Goal: Task Accomplishment & Management: Use online tool/utility

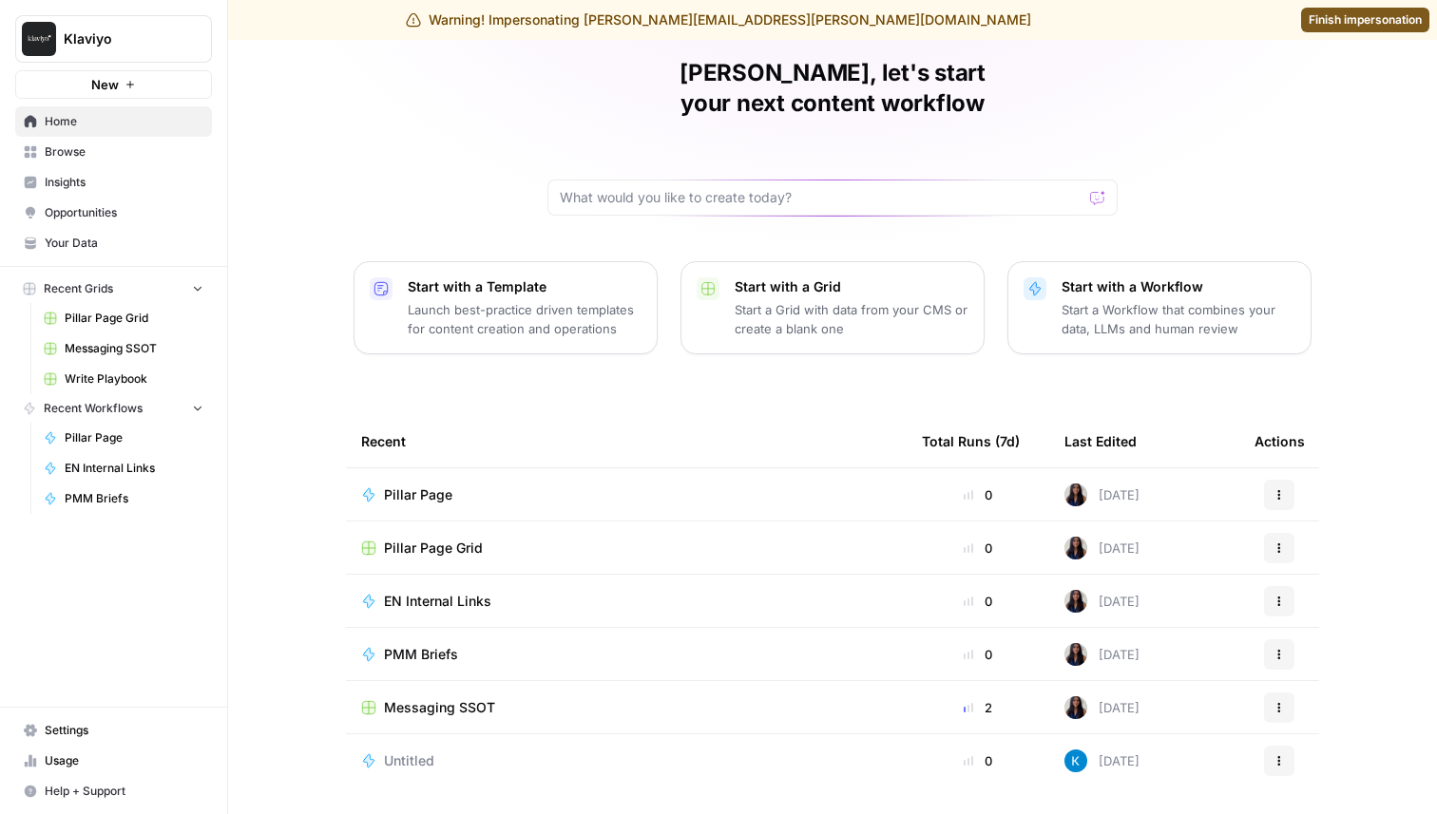
scroll to position [81, 0]
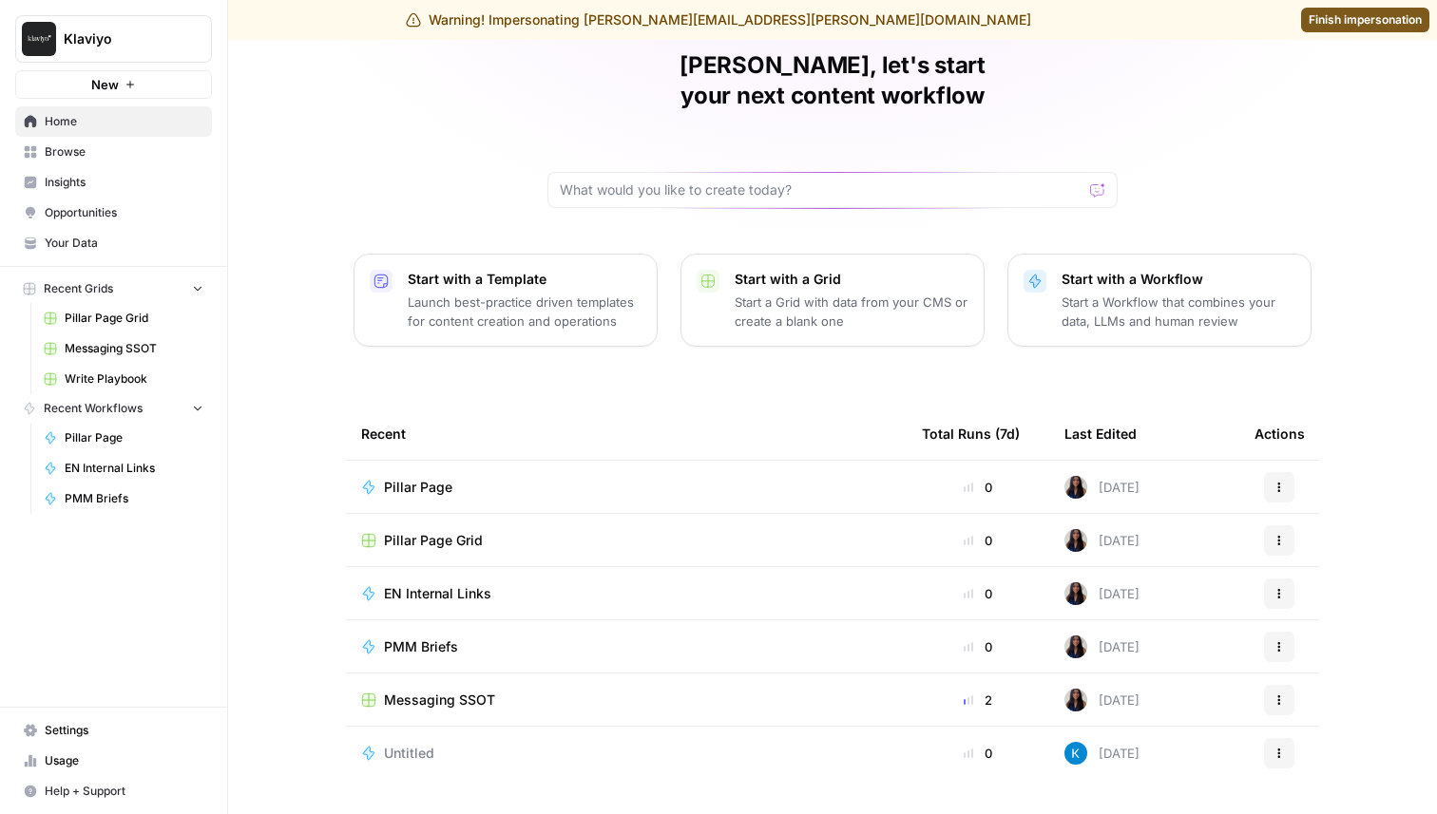
click at [125, 716] on link "Settings" at bounding box center [113, 731] width 197 height 30
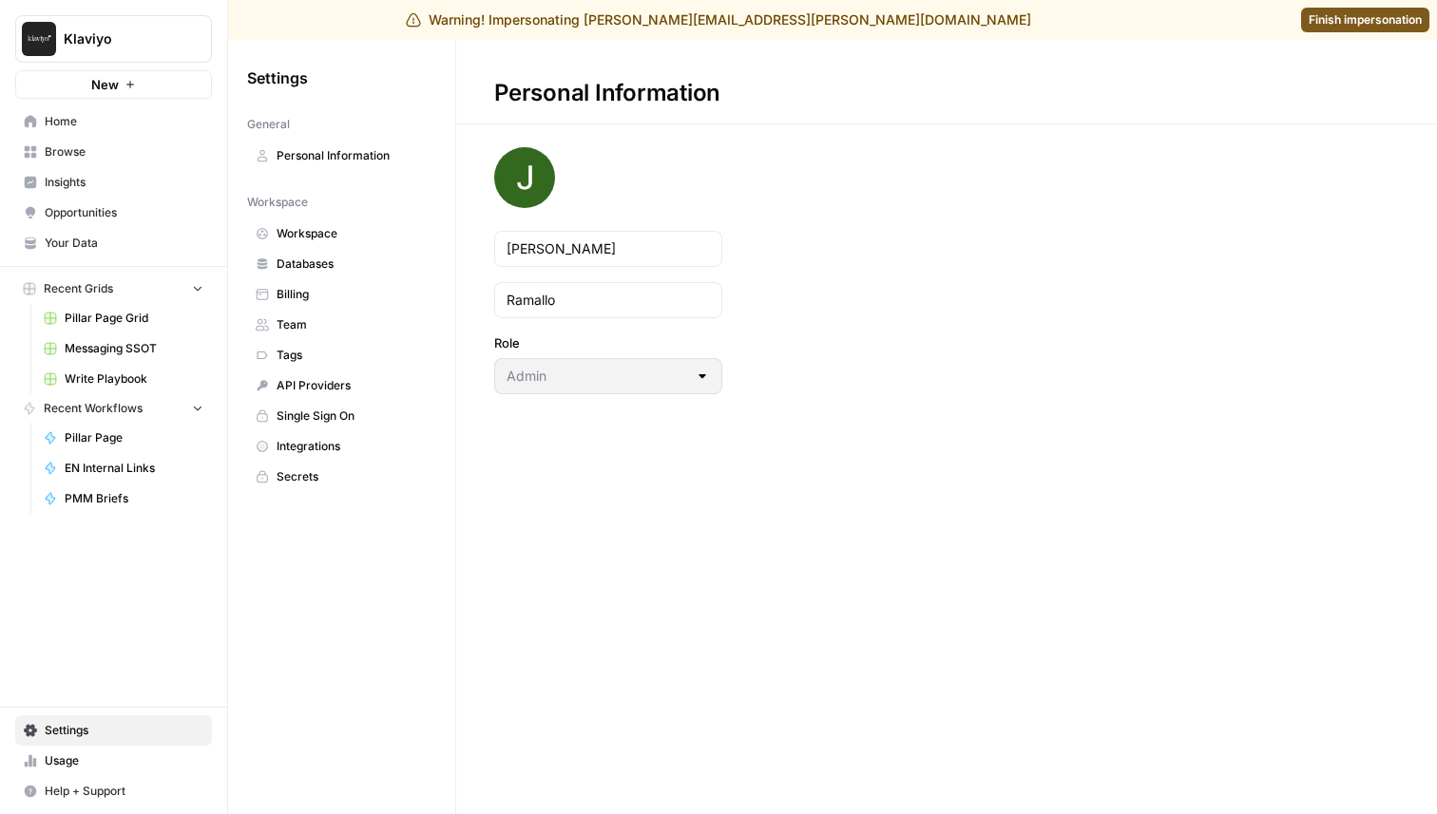
click at [310, 448] on span "Integrations" at bounding box center [352, 446] width 151 height 17
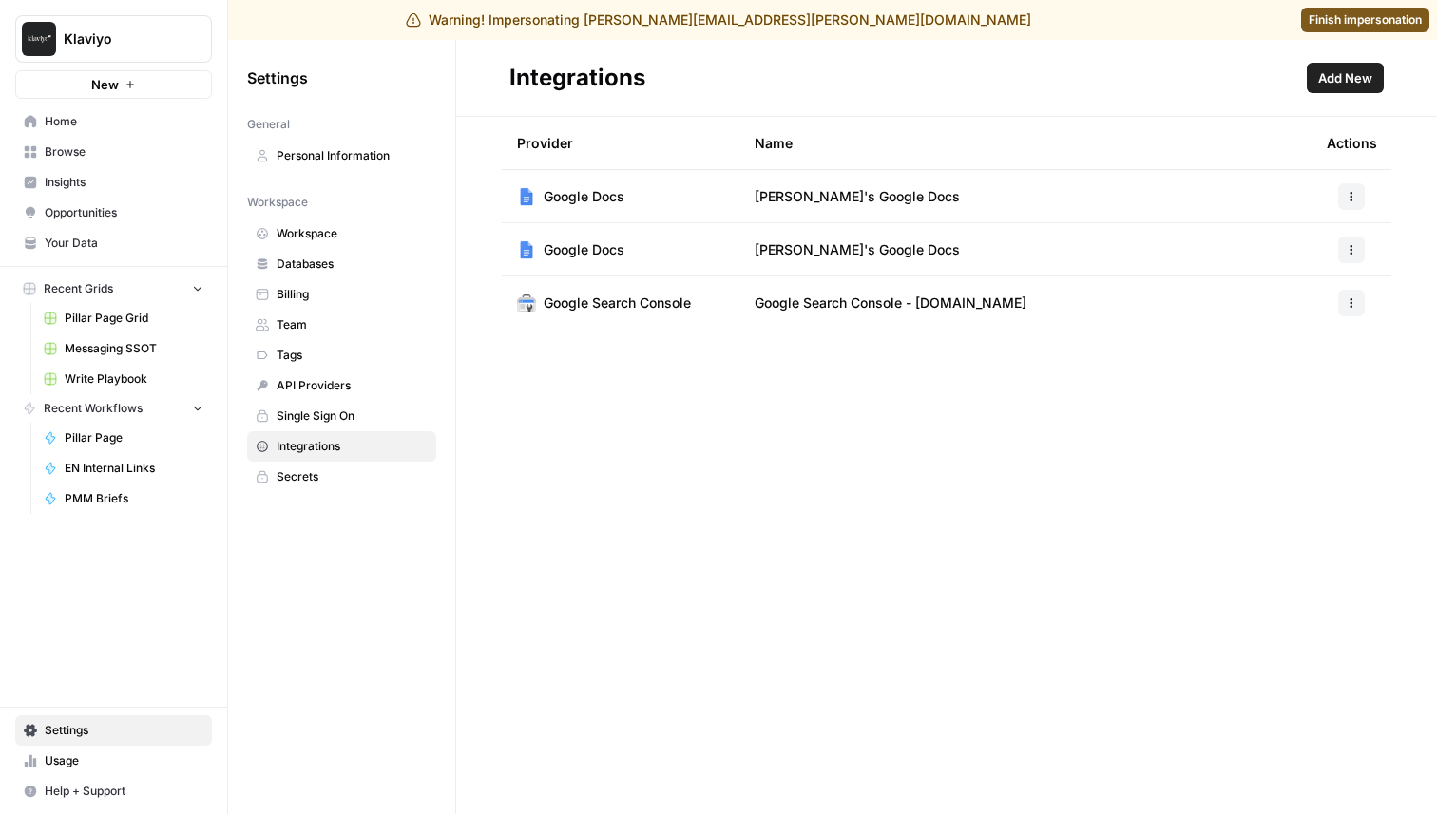
click at [77, 126] on span "Home" at bounding box center [124, 121] width 159 height 17
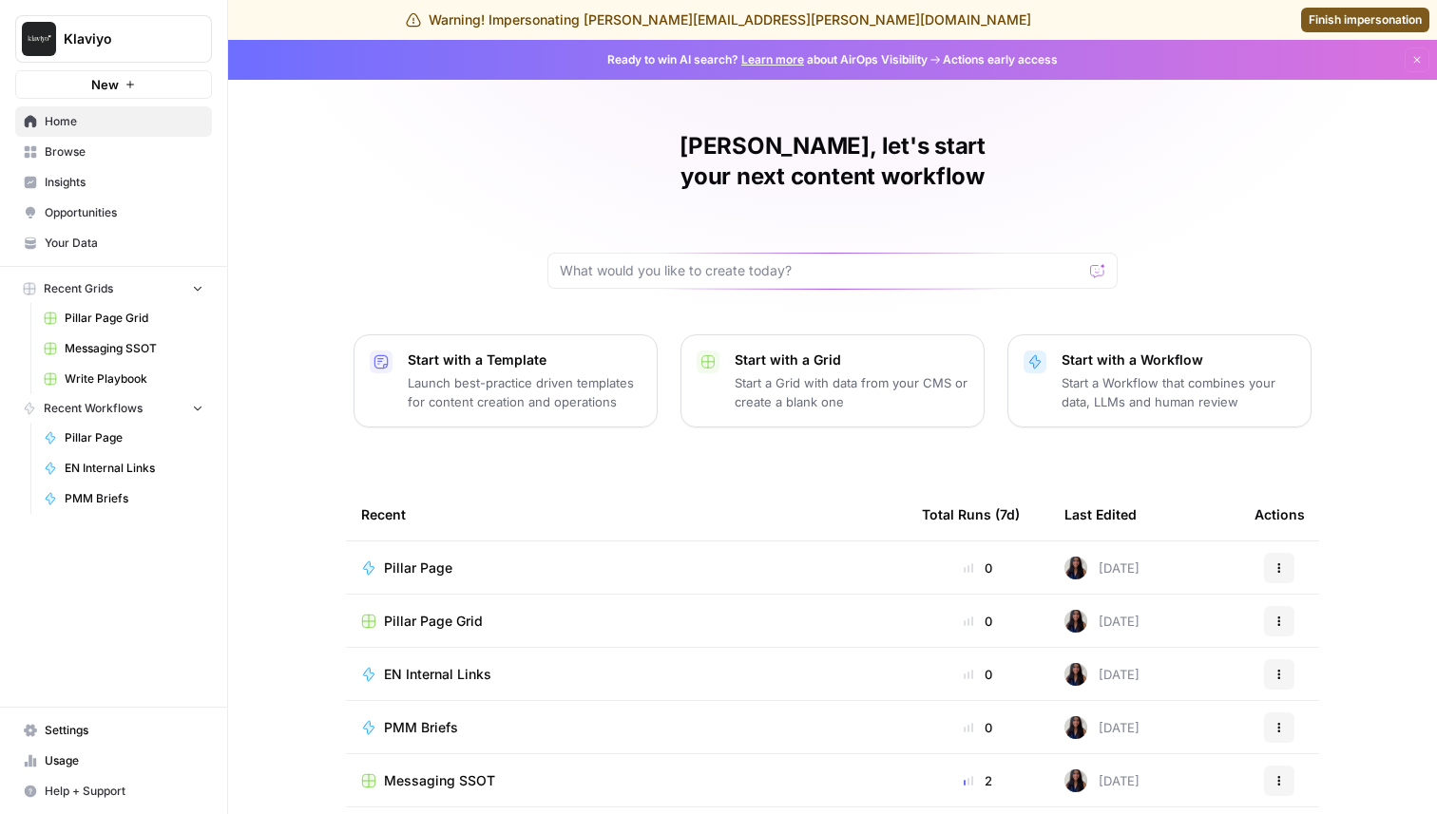
click at [122, 159] on span "Browse" at bounding box center [124, 151] width 159 height 17
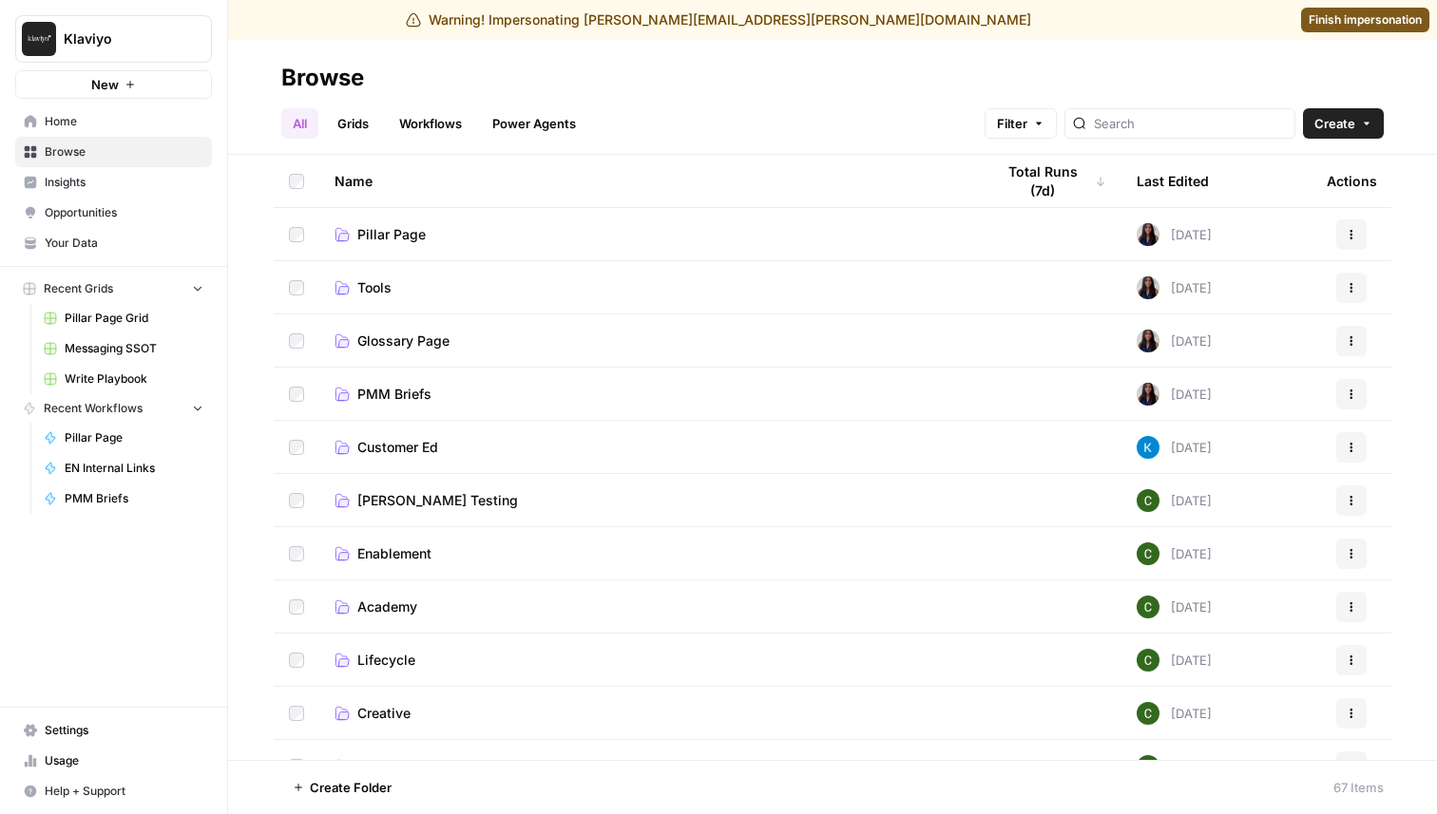
click at [415, 128] on link "Workflows" at bounding box center [431, 123] width 86 height 30
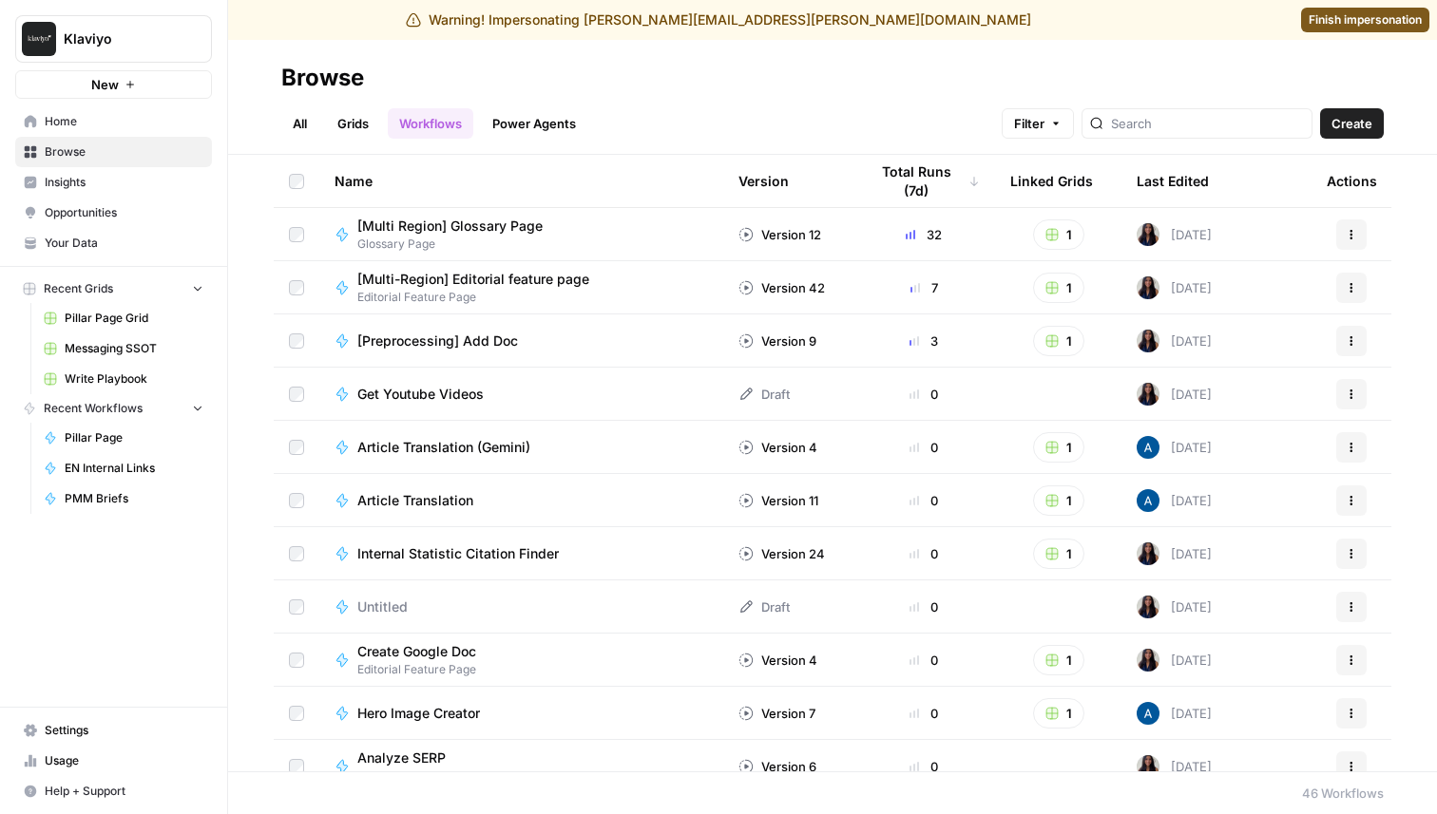
click at [285, 125] on link "All" at bounding box center [299, 123] width 37 height 30
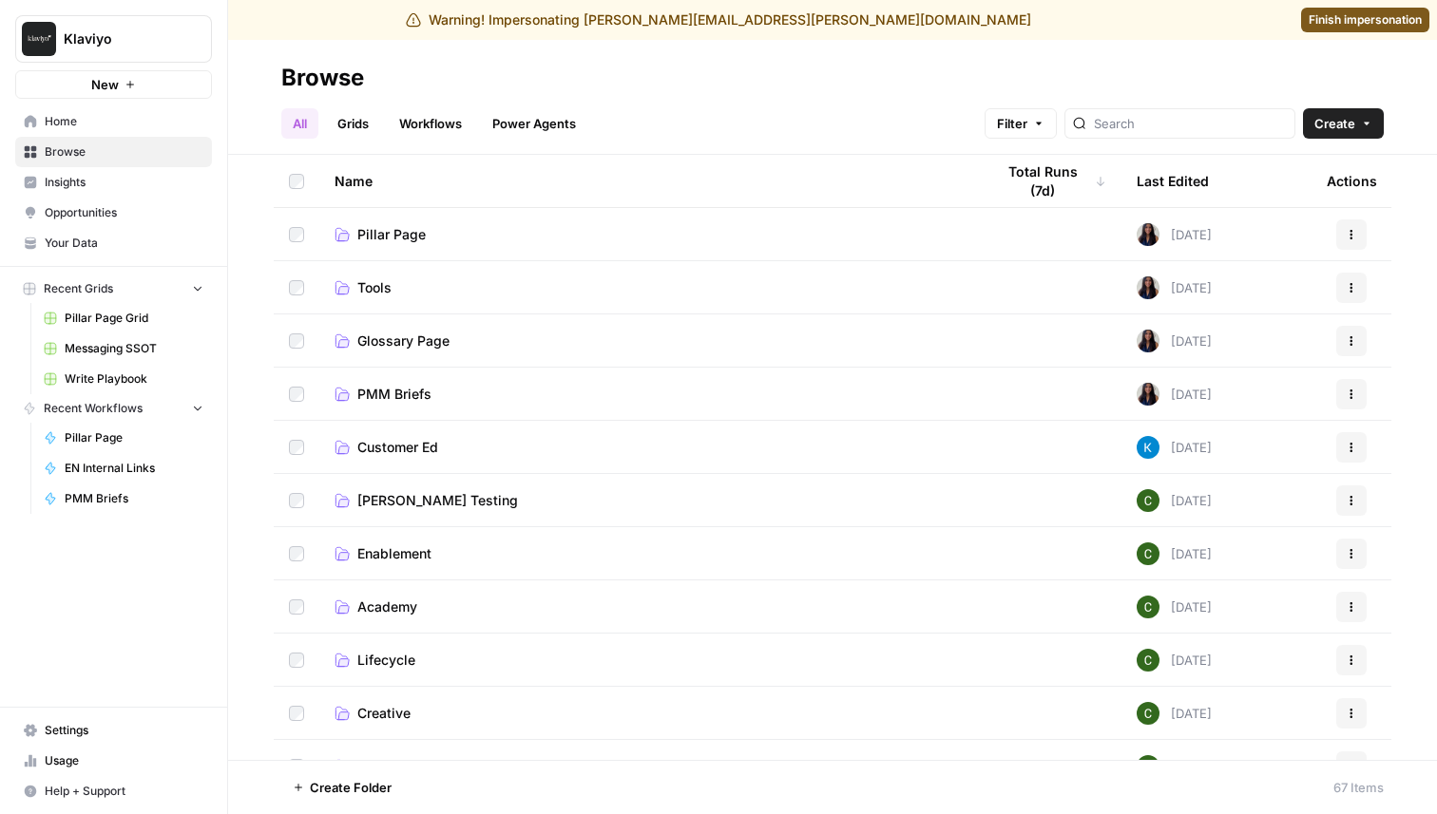
click at [399, 130] on link "Workflows" at bounding box center [431, 123] width 86 height 30
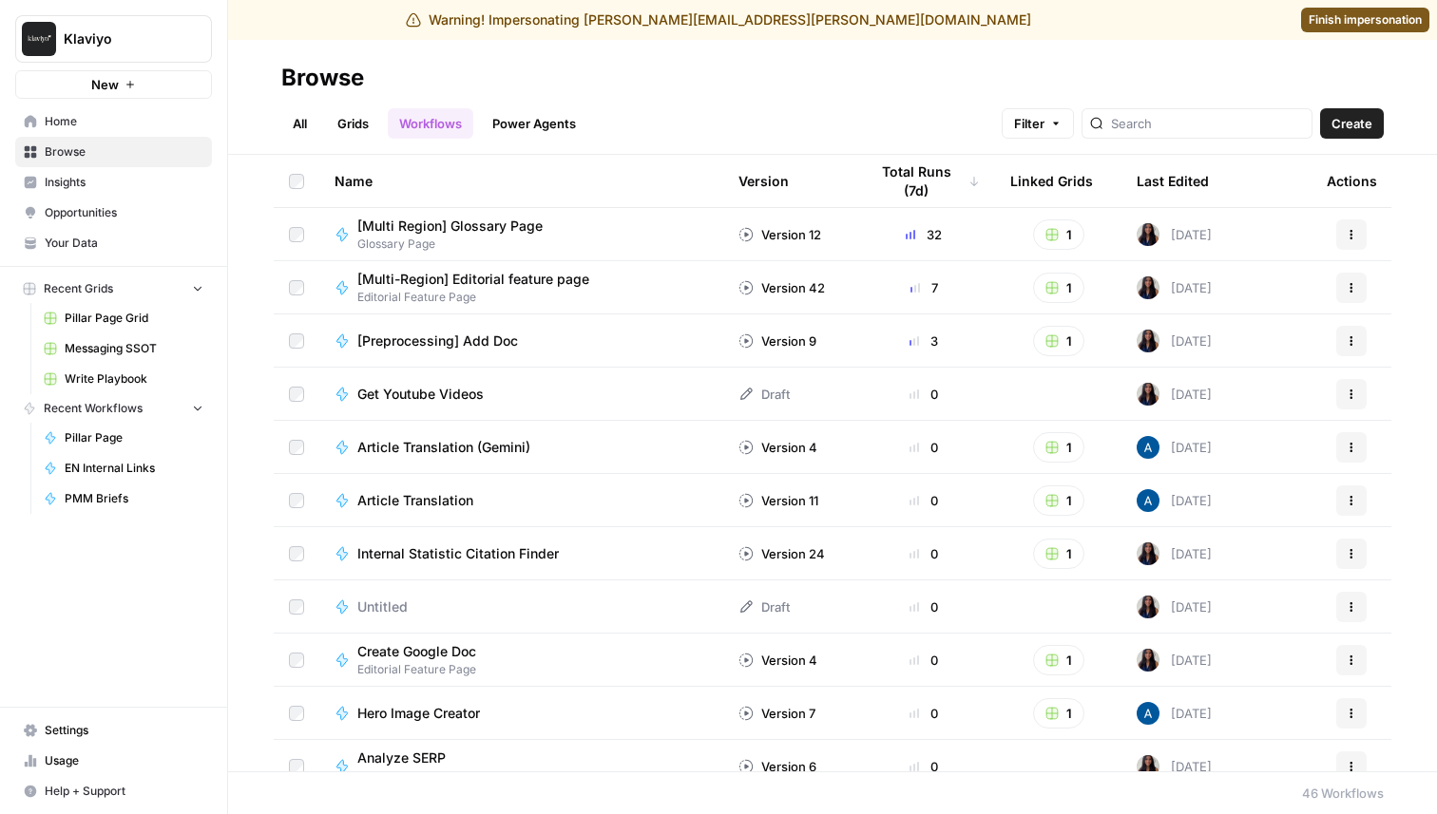
click at [104, 185] on span "Insights" at bounding box center [124, 182] width 159 height 17
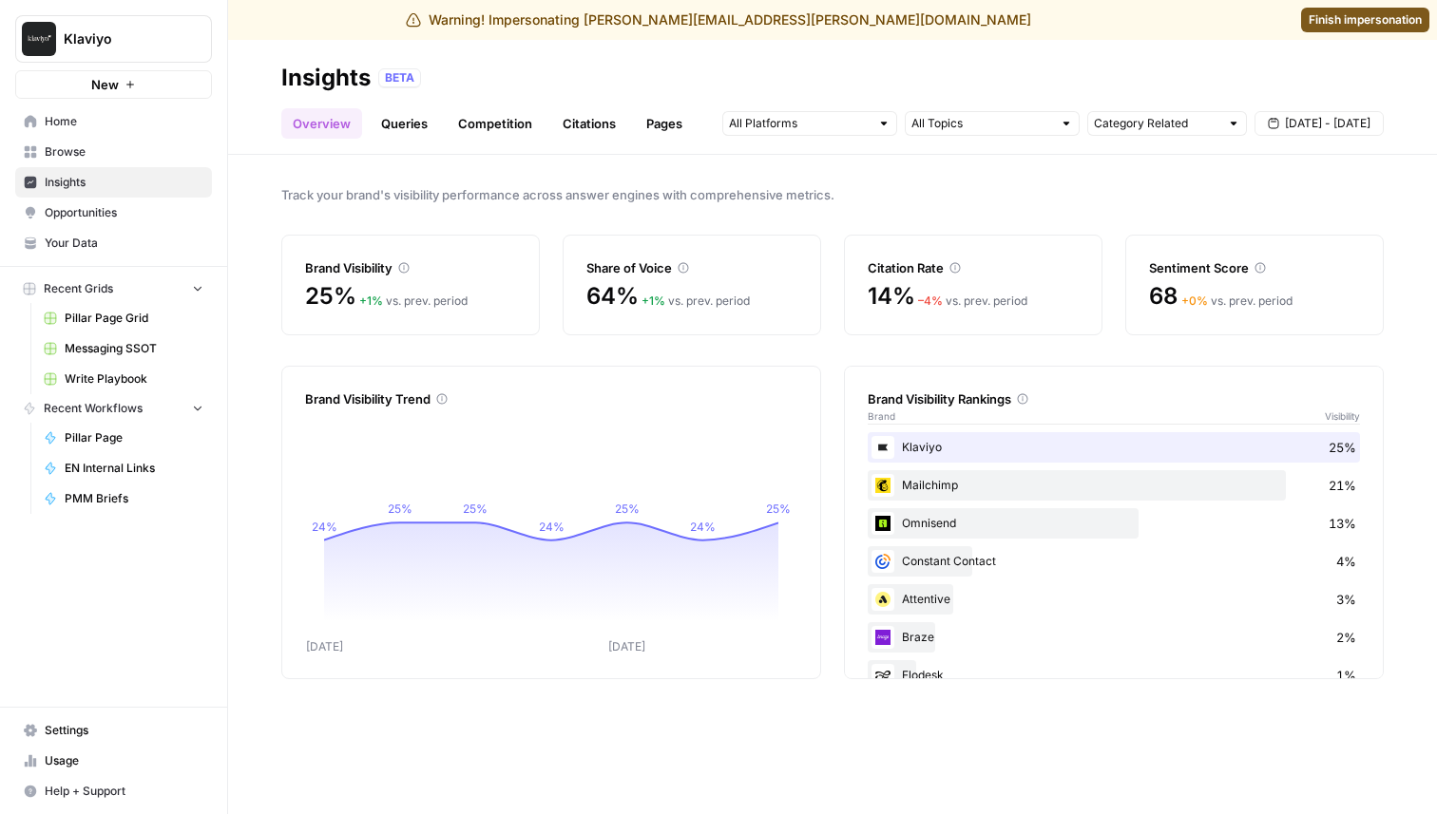
click at [106, 166] on link "Browse" at bounding box center [113, 152] width 197 height 30
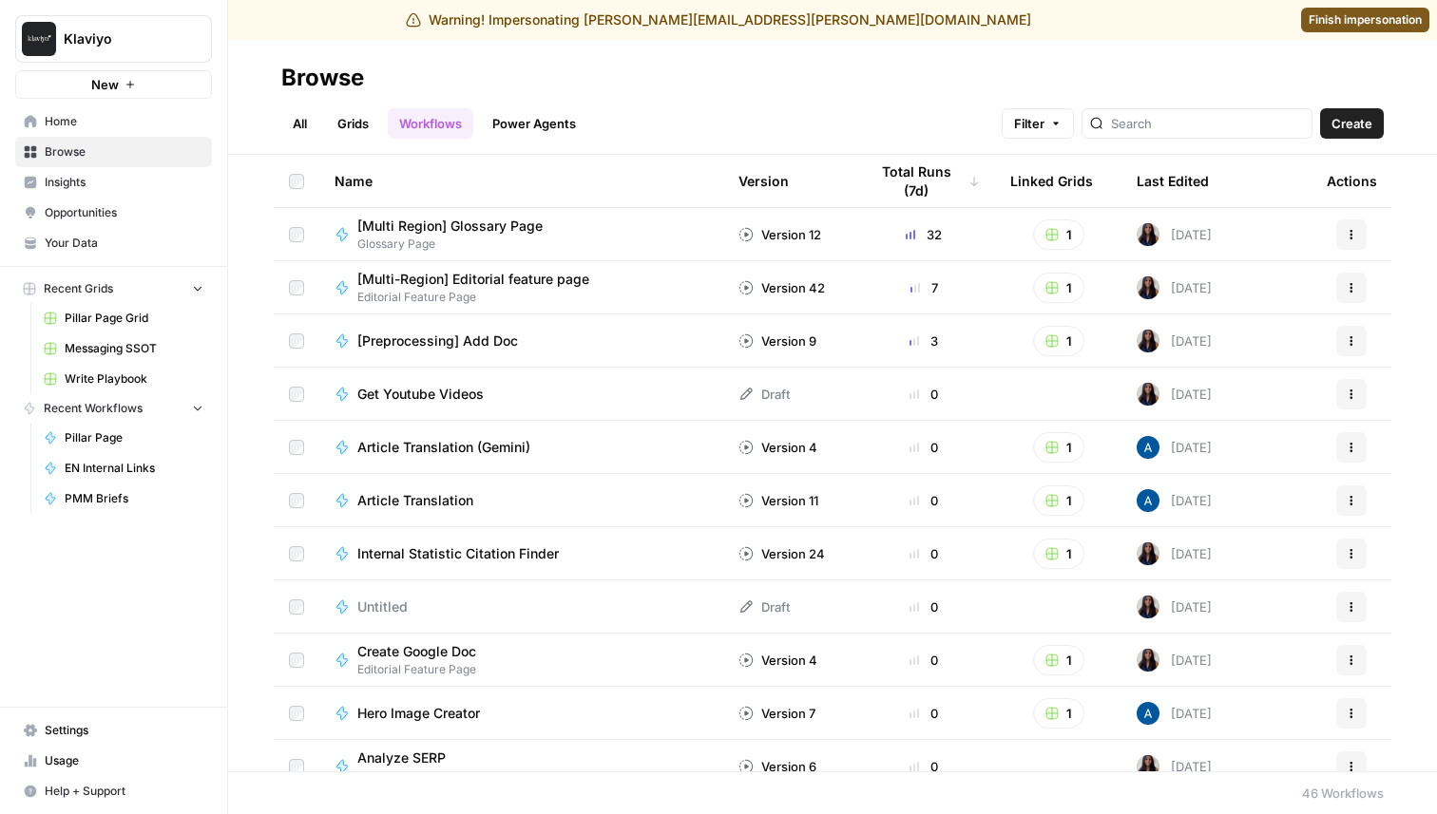
click at [500, 242] on span "Glossary Page" at bounding box center [457, 244] width 200 height 17
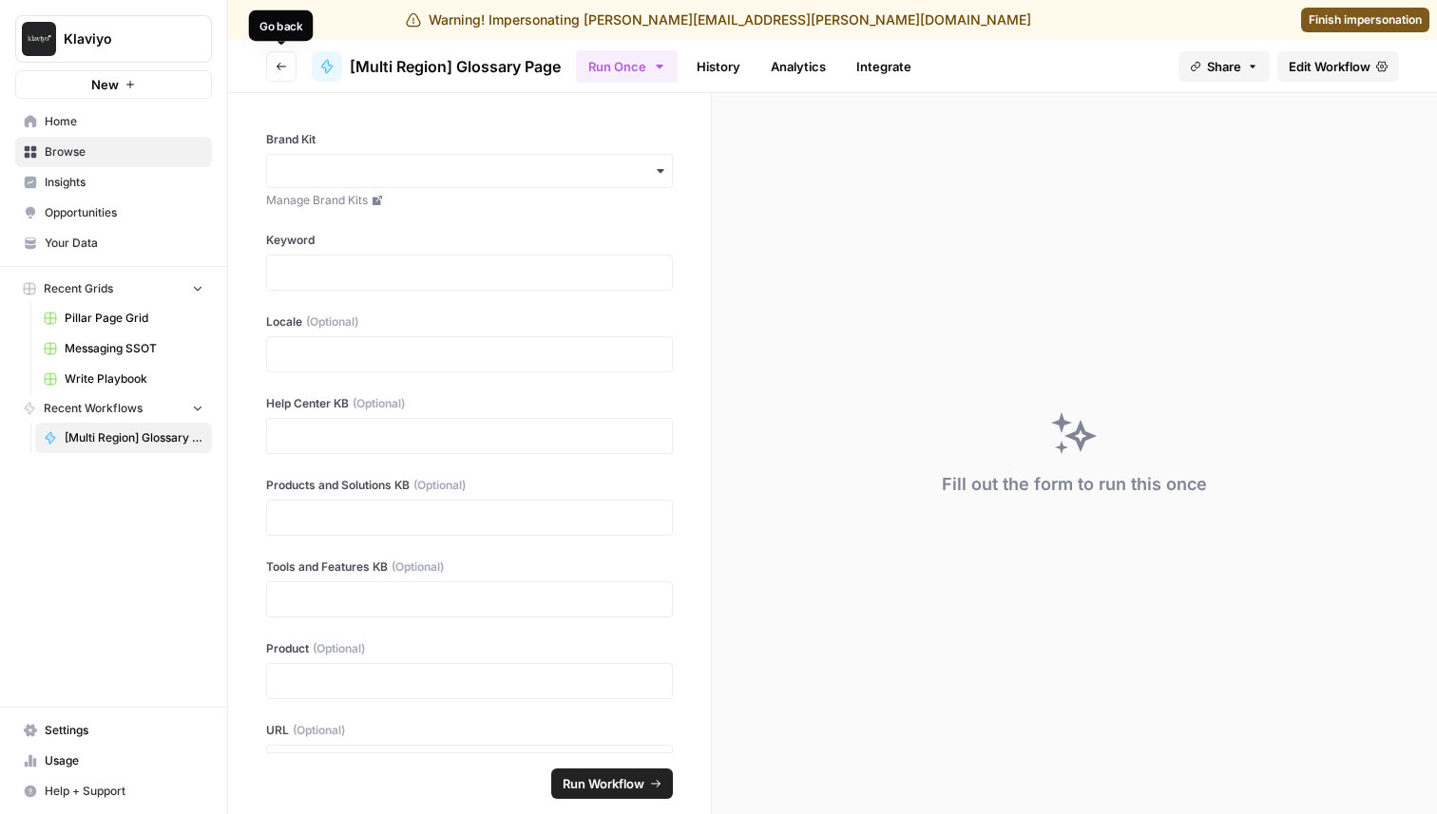
click at [278, 64] on icon "button" at bounding box center [282, 67] width 10 height 8
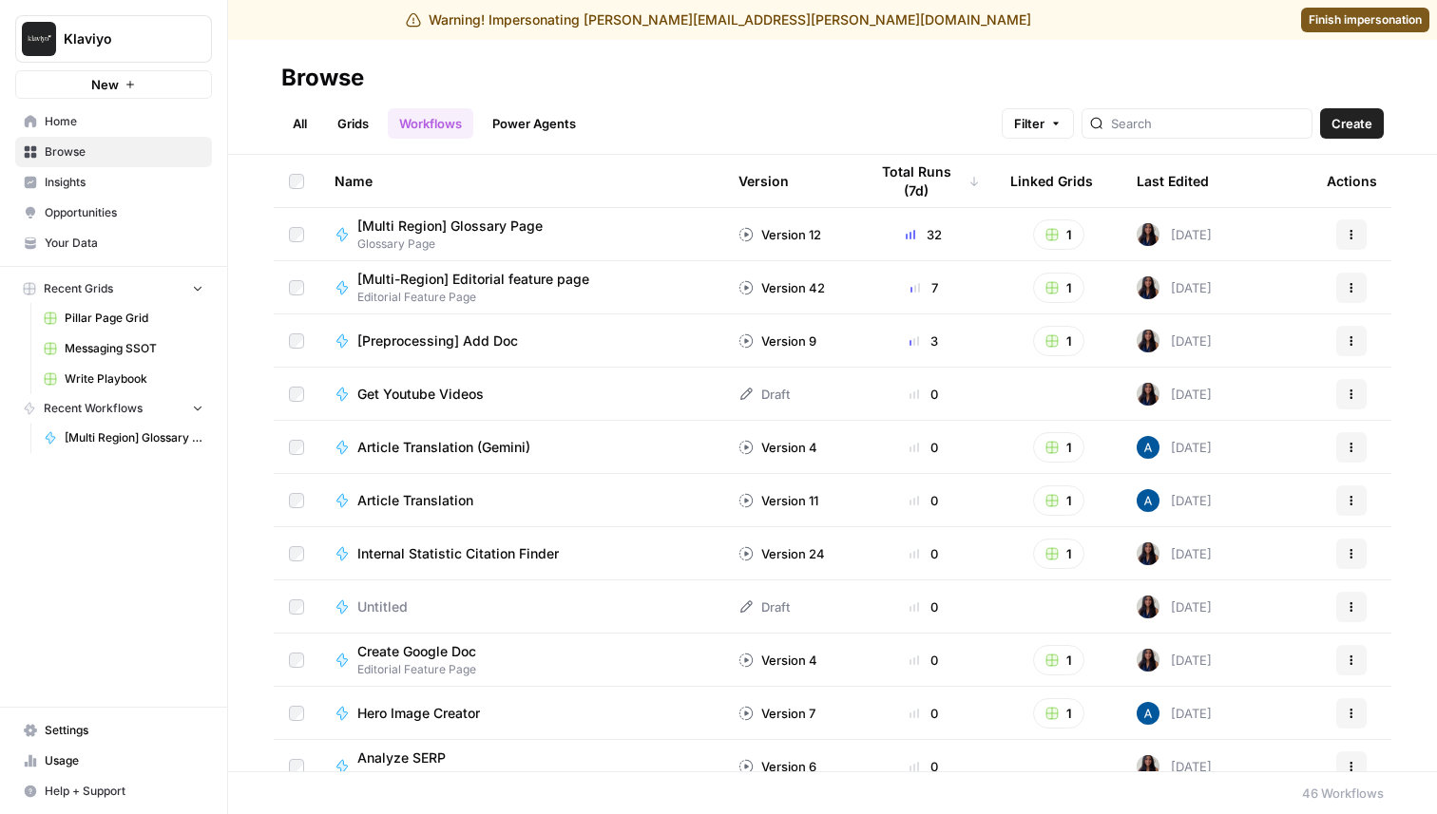
click at [351, 134] on link "Grids" at bounding box center [353, 123] width 54 height 30
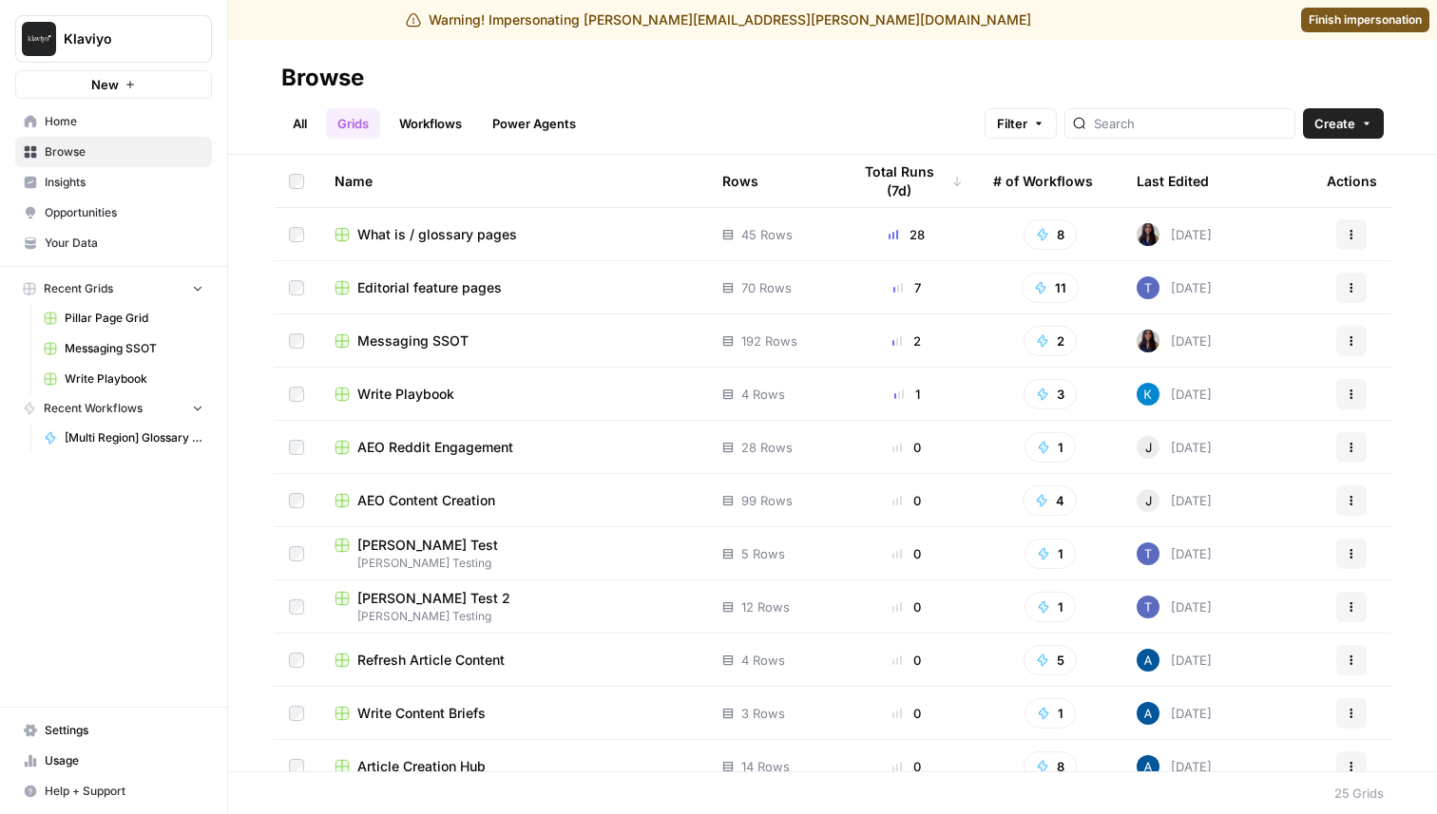
click at [421, 232] on span "What is / glossary pages" at bounding box center [437, 234] width 160 height 19
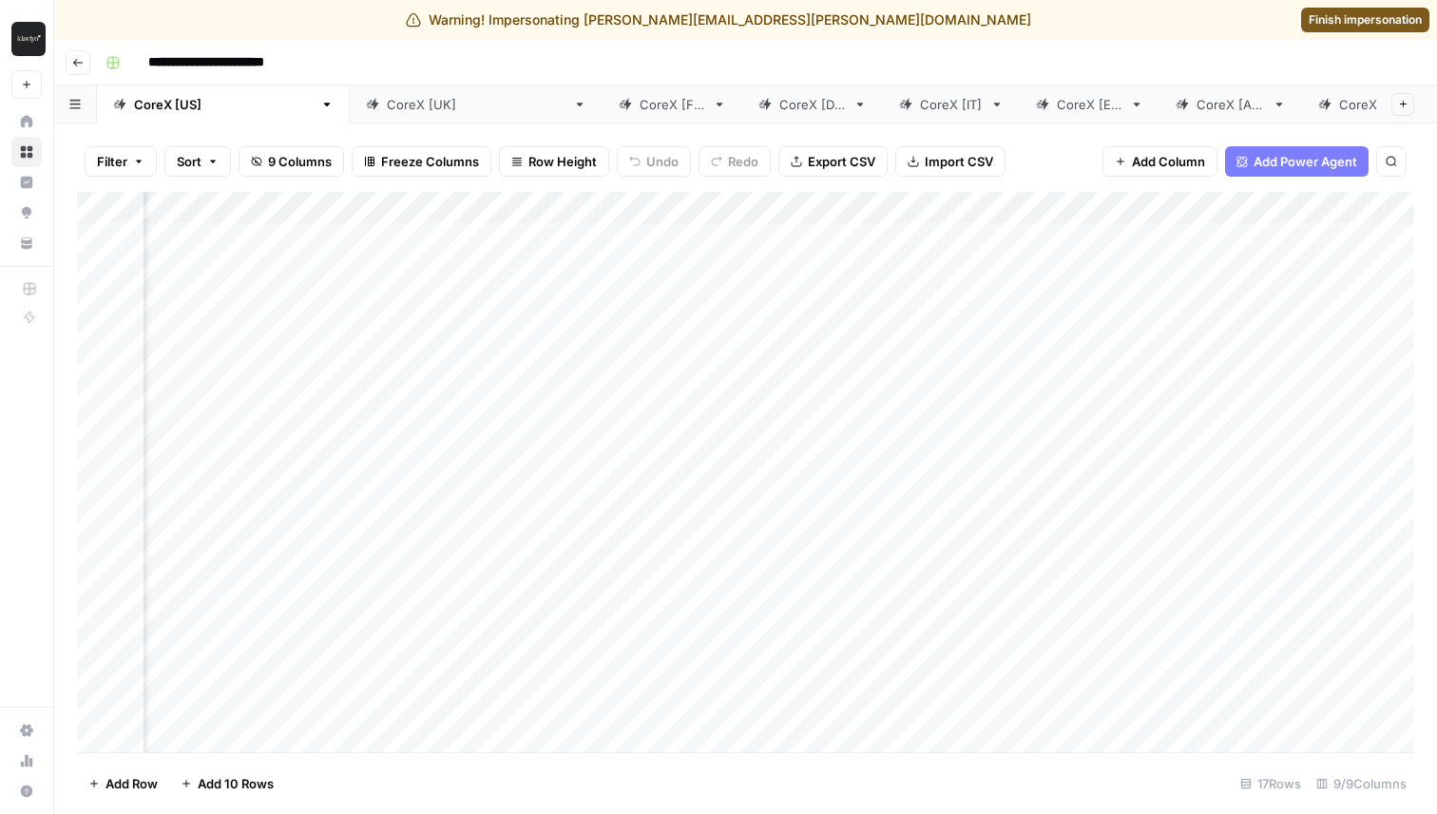
scroll to position [0, 365]
click at [1023, 239] on div "Add Column" at bounding box center [745, 472] width 1337 height 561
click at [1006, 241] on div "Add Column" at bounding box center [745, 472] width 1337 height 561
click at [1058, 165] on div "Filter Sort 9 Columns Freeze Columns Row Height Undo Redo Export CSV Import CSV…" at bounding box center [745, 161] width 1337 height 61
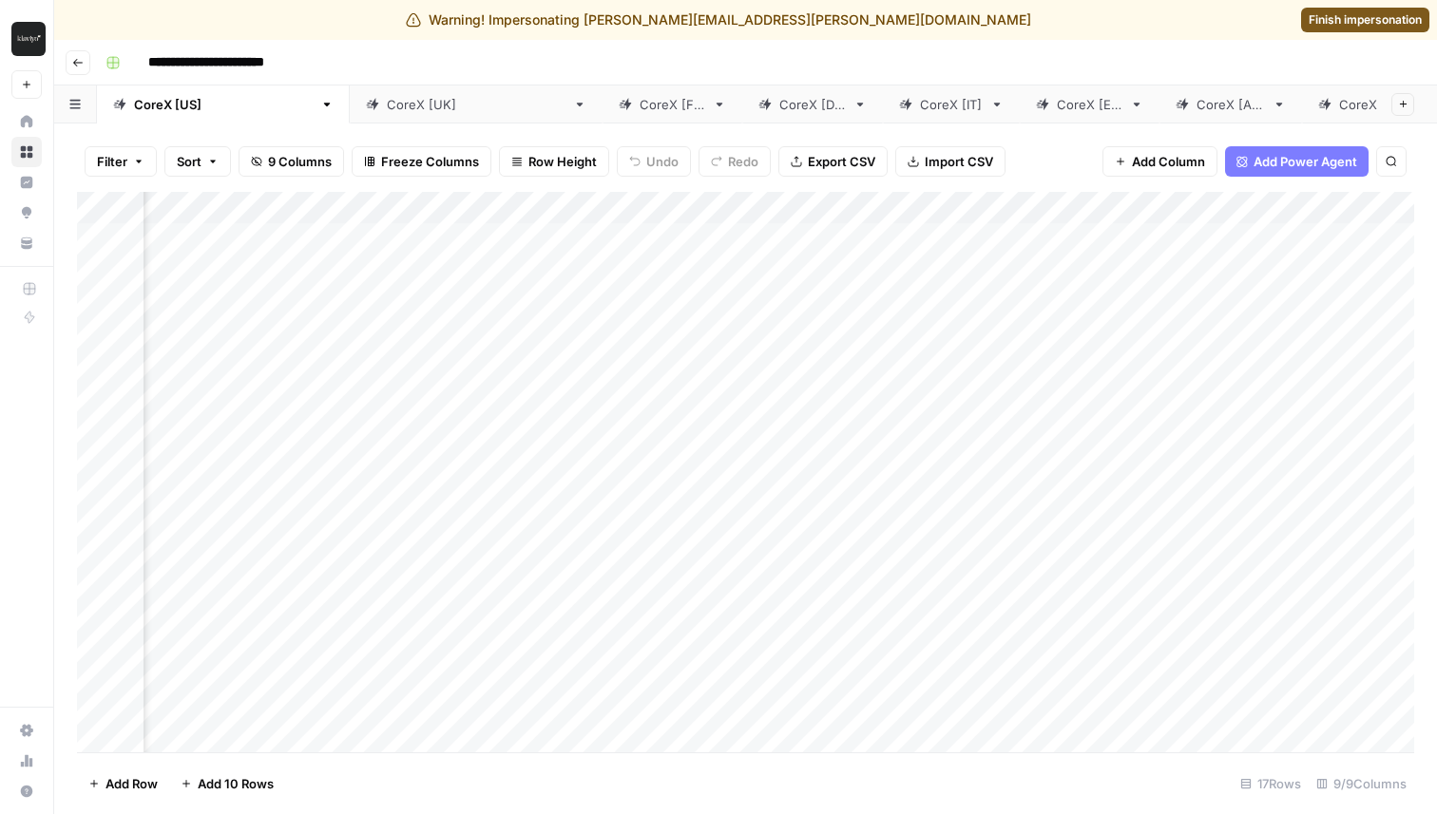
scroll to position [0, 208]
click at [904, 239] on div "Add Column" at bounding box center [745, 472] width 1337 height 561
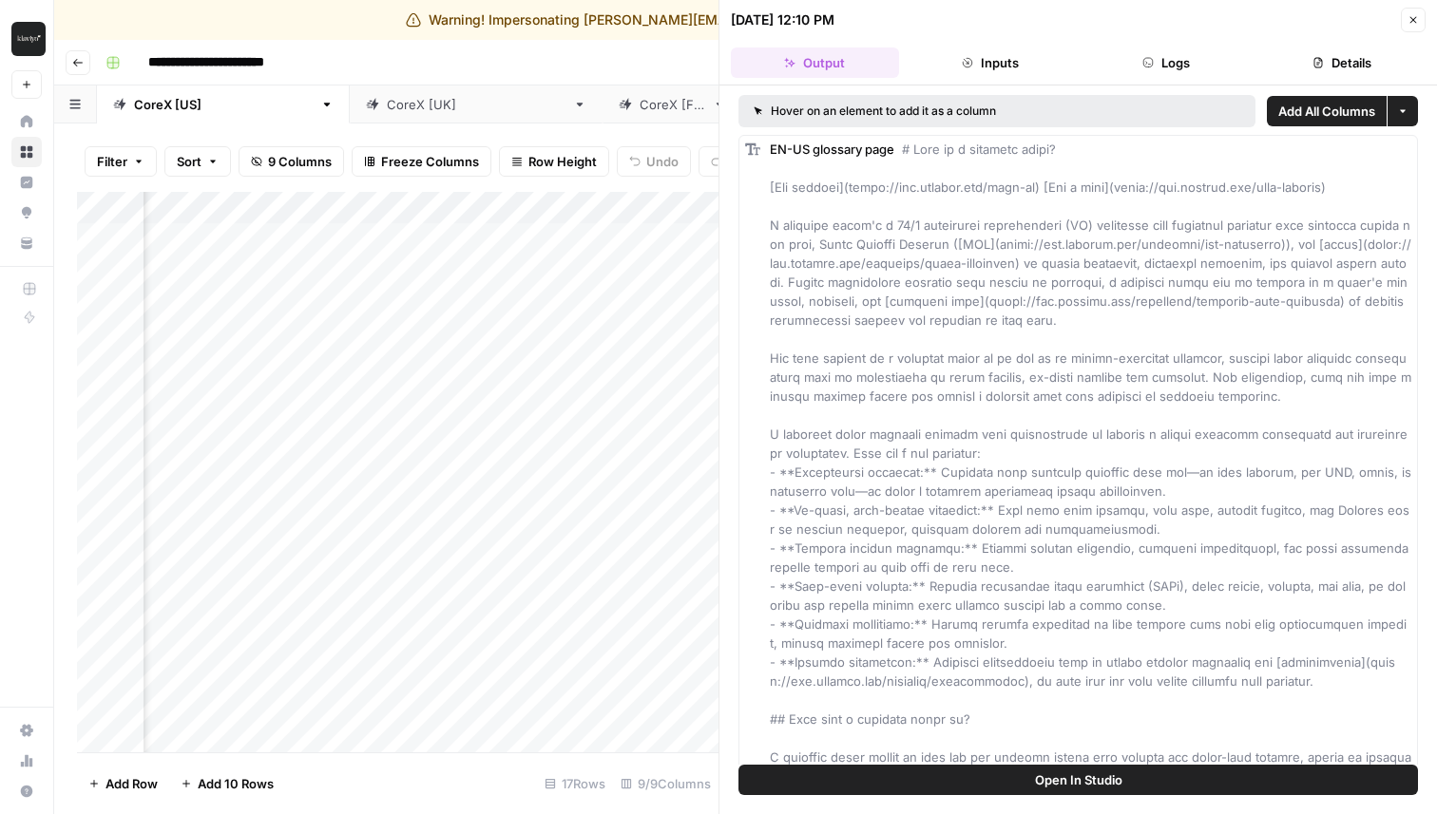
click at [1025, 64] on button "Inputs" at bounding box center [990, 63] width 168 height 30
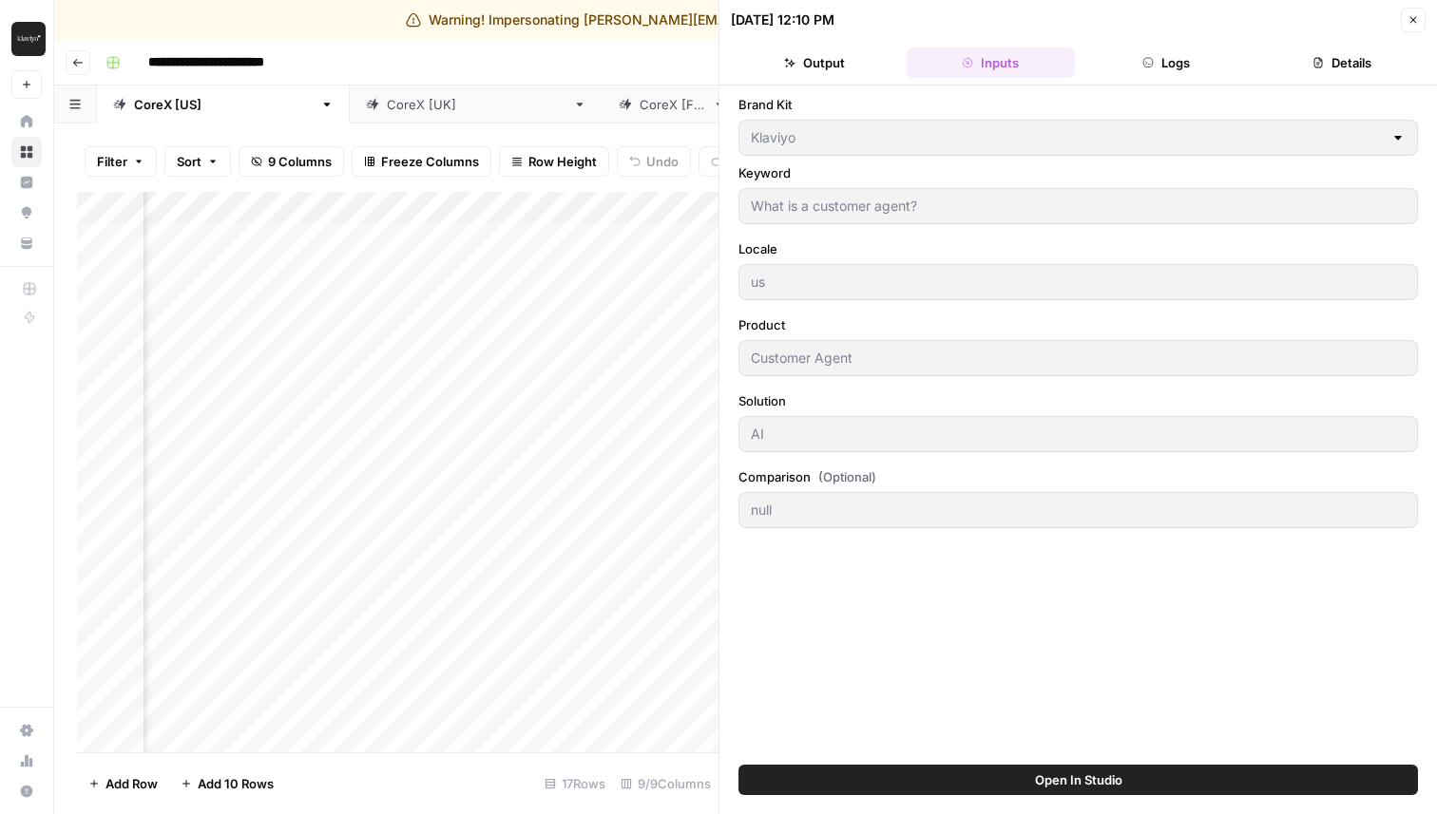
click at [855, 73] on button "Output" at bounding box center [815, 63] width 168 height 30
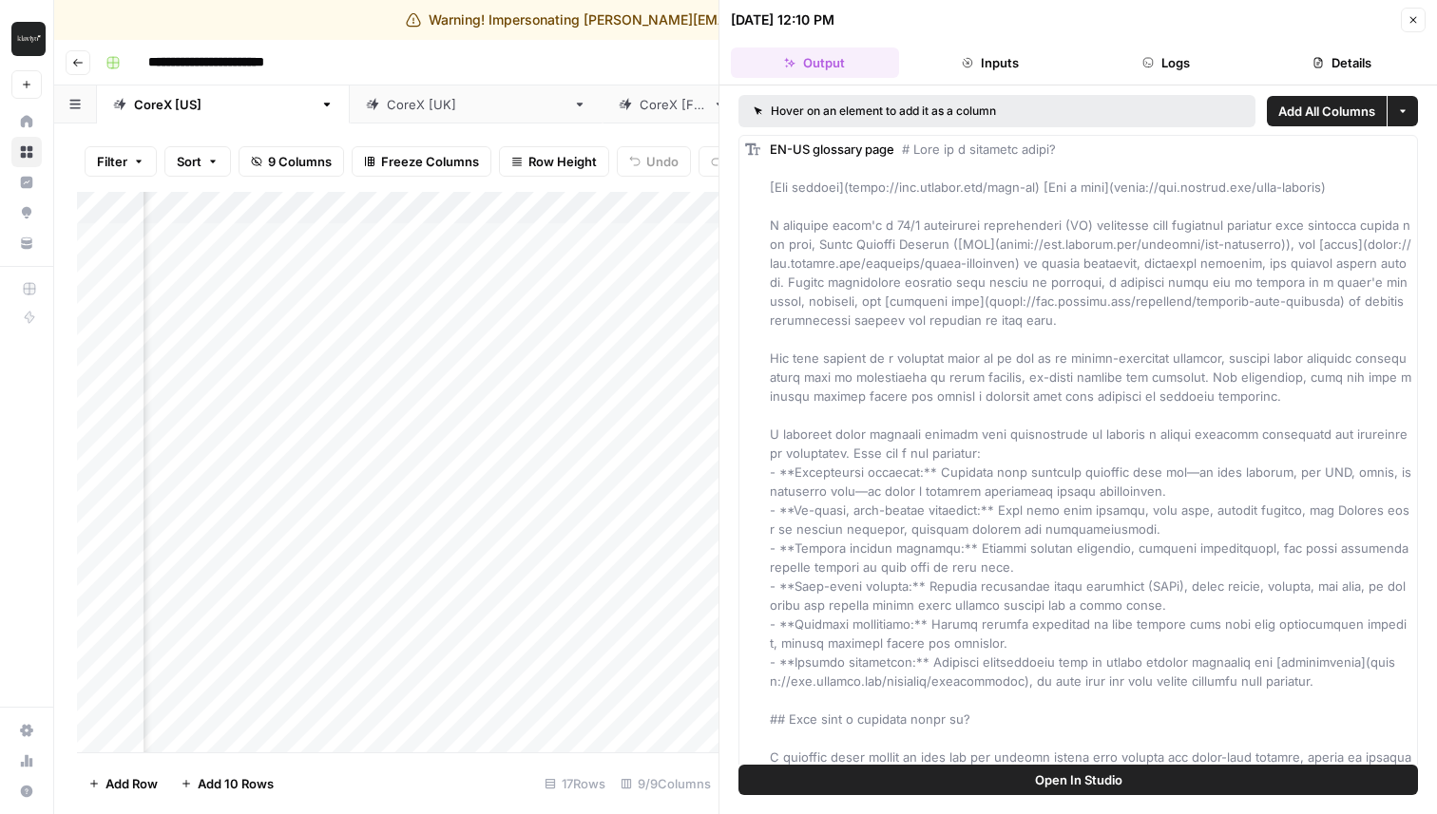
click at [76, 67] on icon "button" at bounding box center [77, 62] width 11 height 11
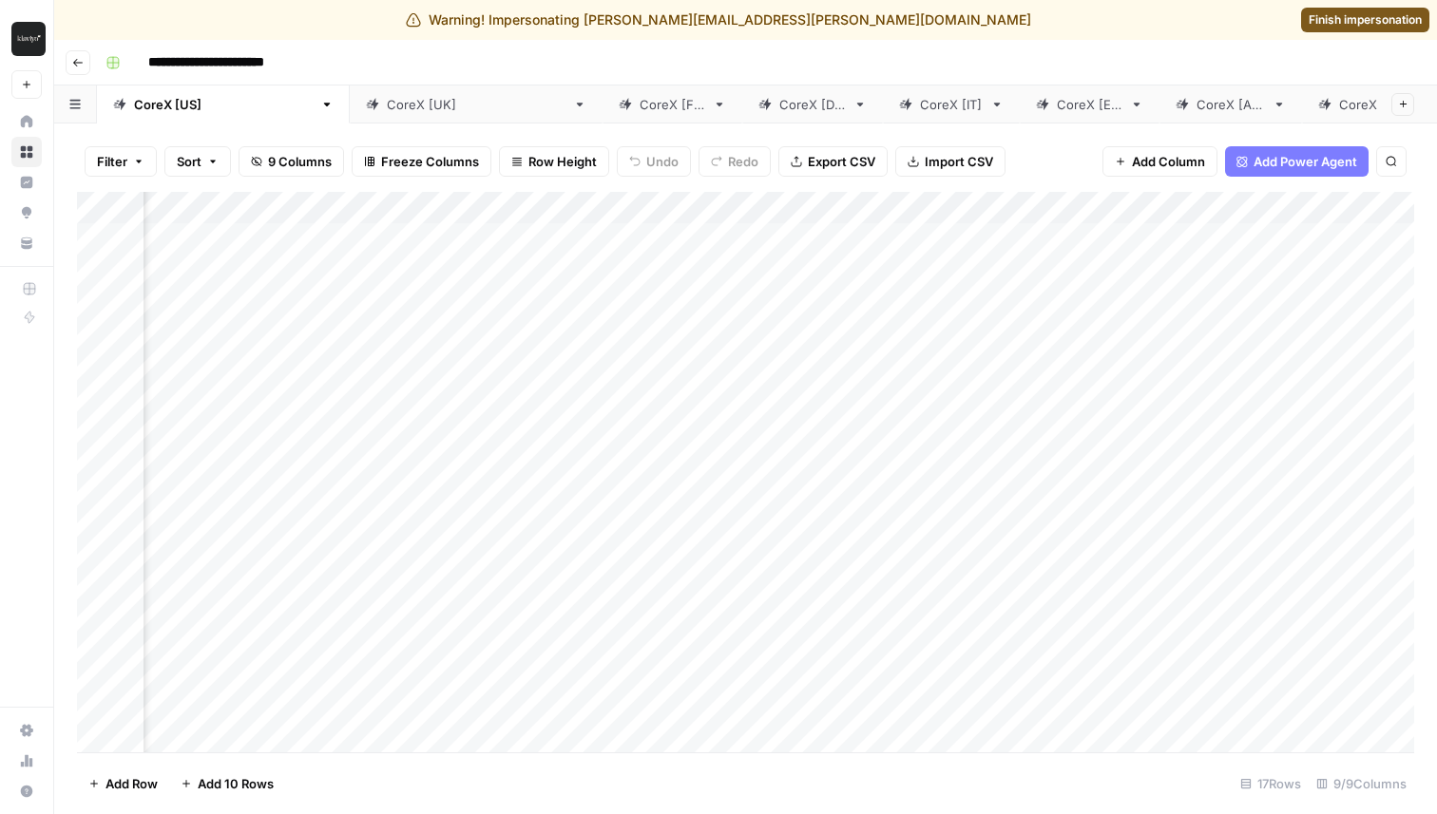
click at [639, 112] on div "CoreX [FR]" at bounding box center [672, 104] width 66 height 19
click at [69, 64] on button "Go back" at bounding box center [78, 62] width 25 height 25
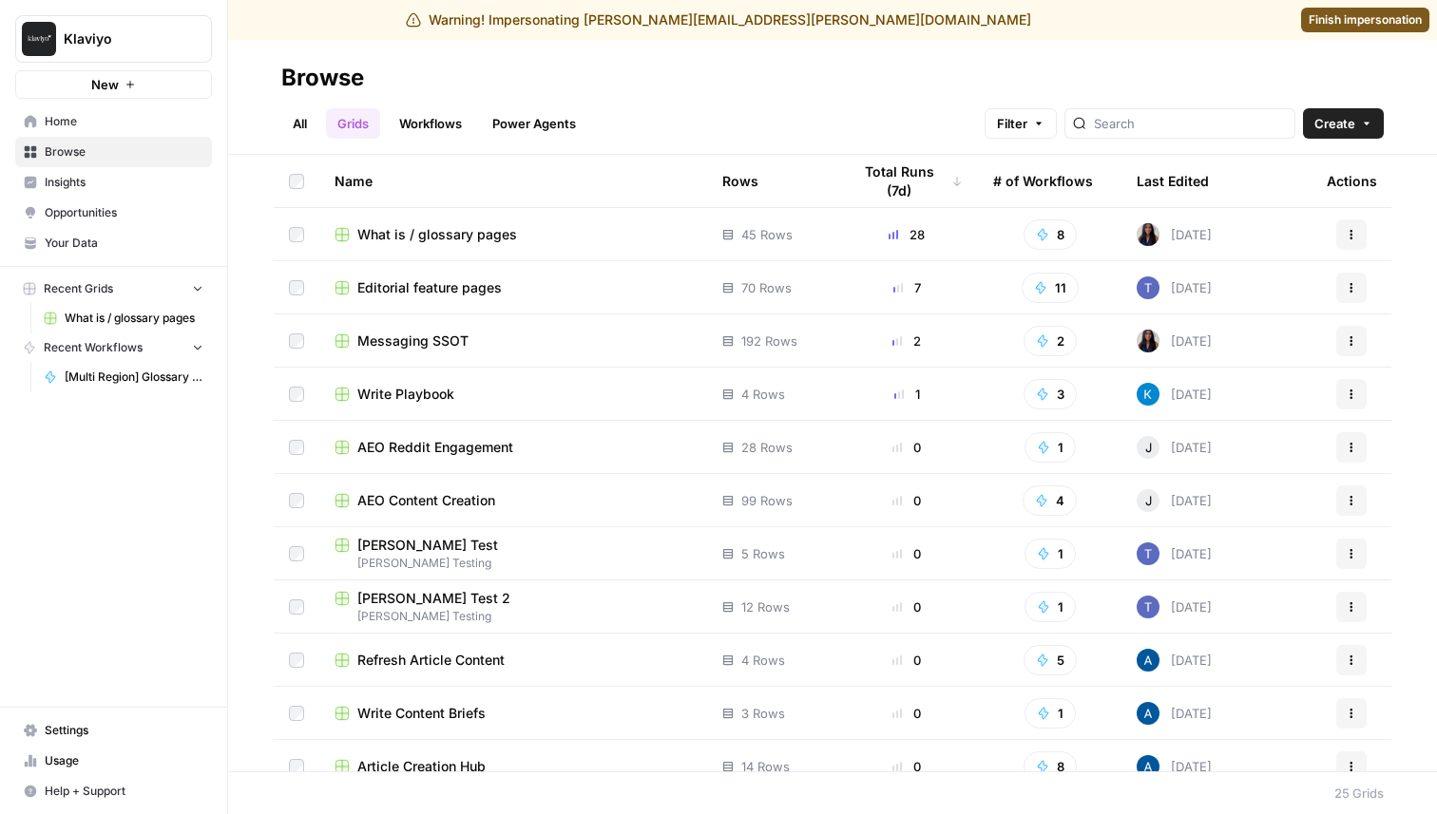
click at [465, 288] on span "Editorial feature pages" at bounding box center [429, 287] width 144 height 19
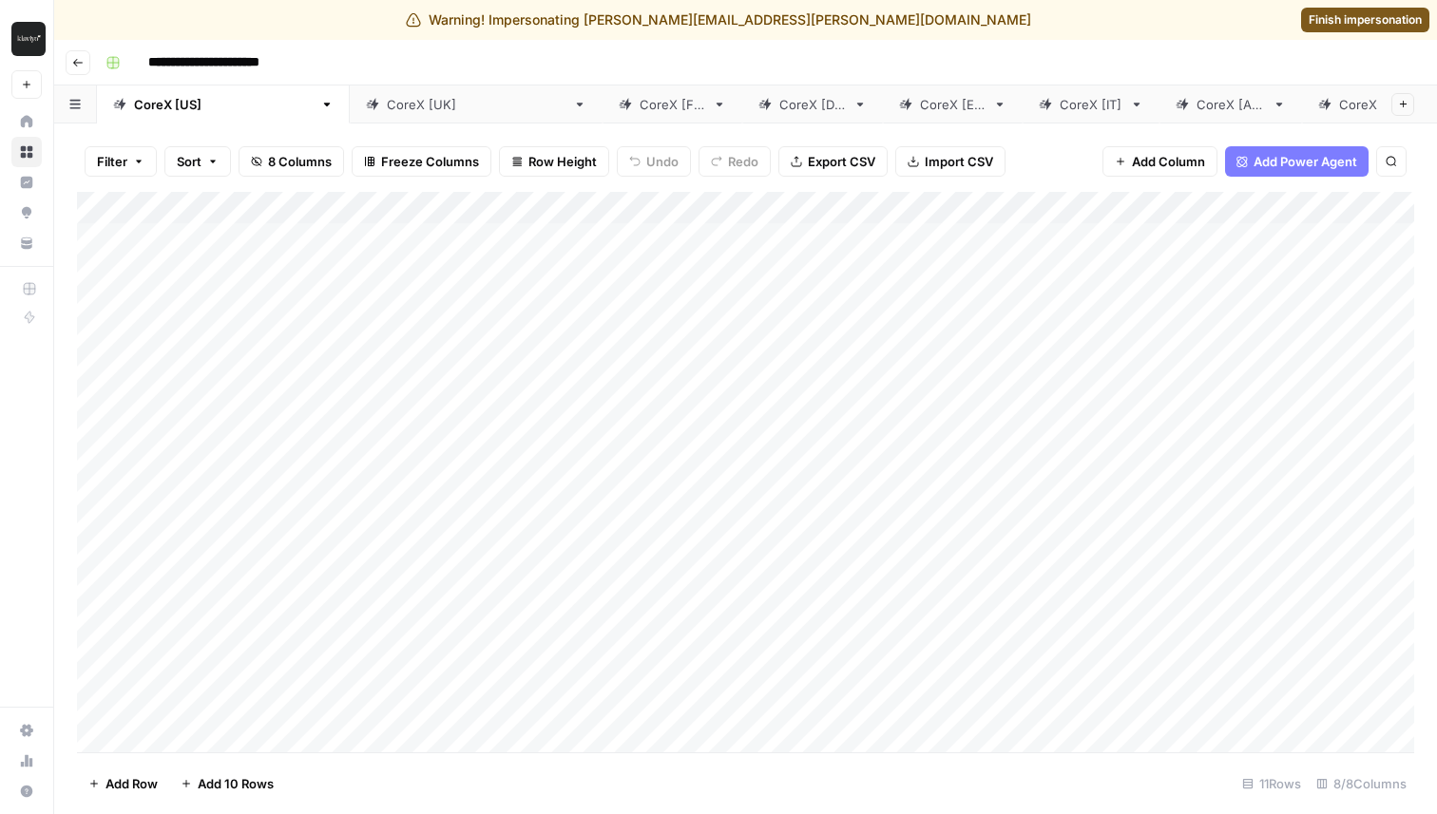
click at [835, 199] on div "Add Column" at bounding box center [745, 472] width 1337 height 561
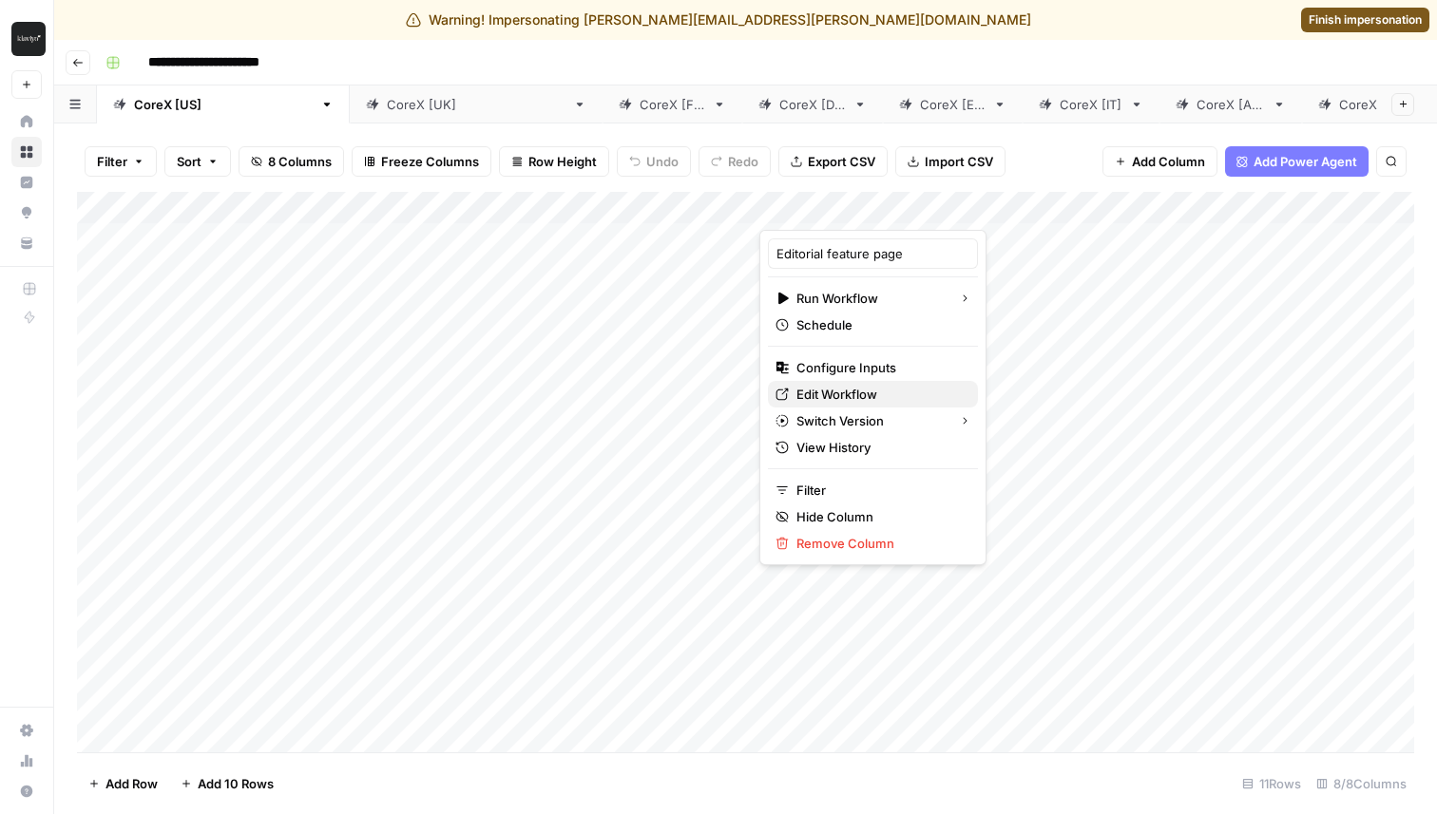
click at [849, 401] on span "Edit Workflow" at bounding box center [879, 394] width 166 height 19
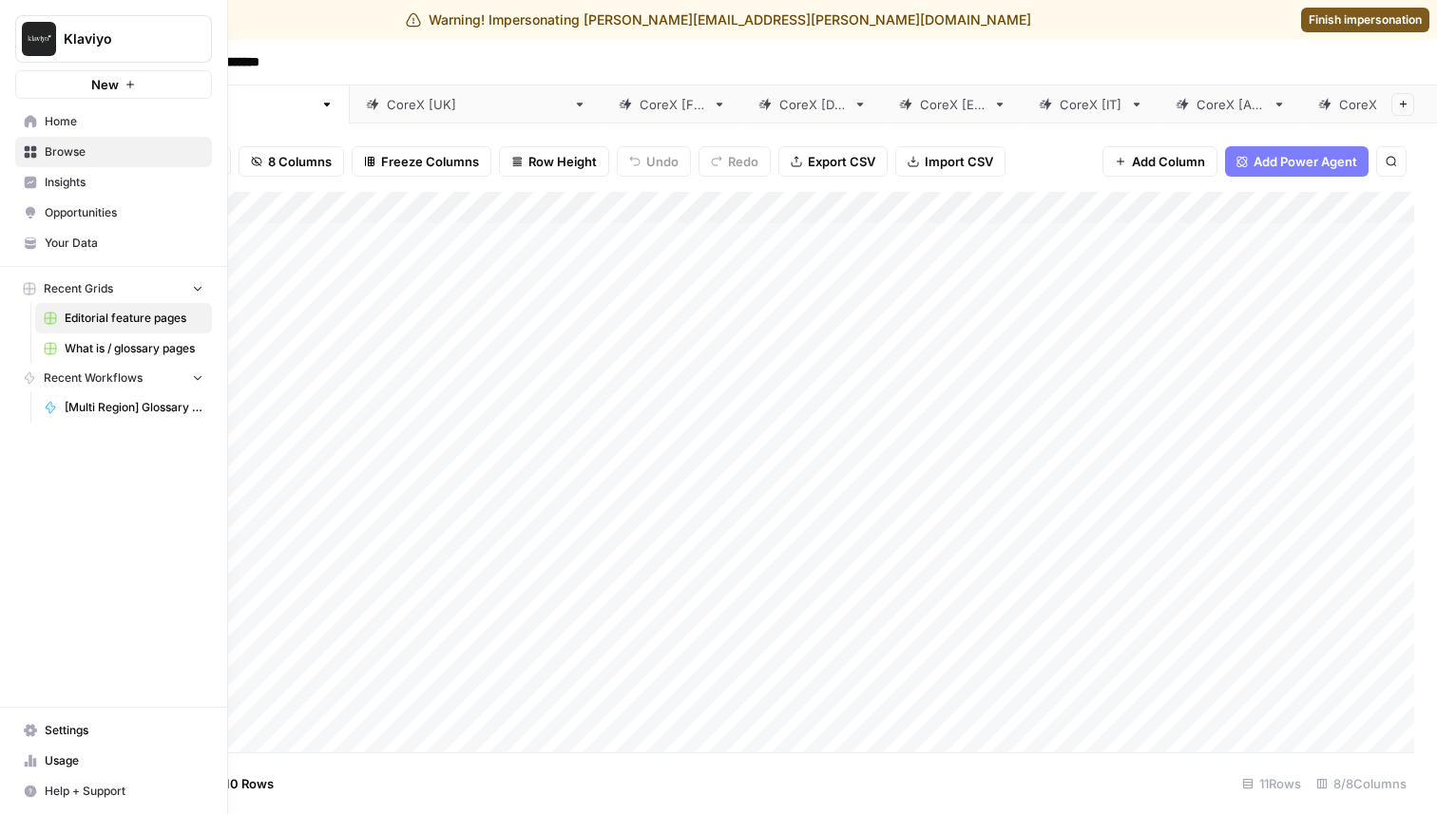
click at [46, 125] on span "Home" at bounding box center [124, 121] width 159 height 17
